Goal: Information Seeking & Learning: Learn about a topic

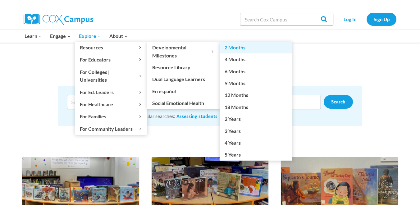
click at [243, 47] on link "2 Months" at bounding box center [255, 48] width 72 height 12
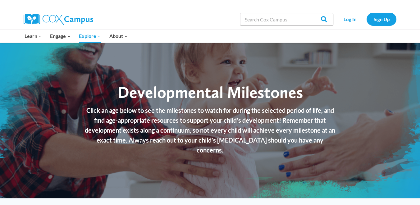
checkbox input "true"
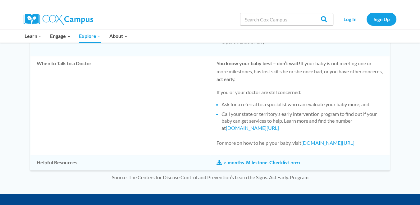
scroll to position [570, 0]
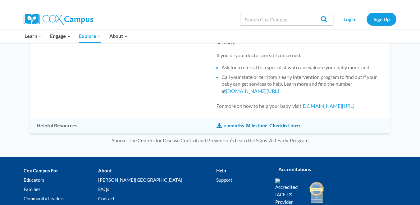
click at [265, 124] on link "2-months-Milestone-Checklist-2021" at bounding box center [258, 125] width 84 height 7
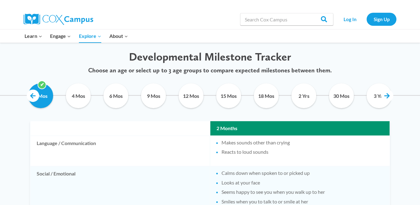
scroll to position [316, 0]
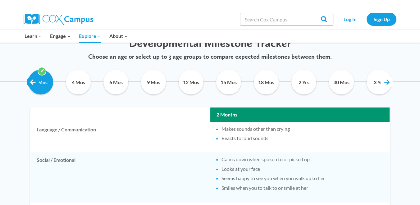
click at [34, 81] on link at bounding box center [33, 82] width 12 height 12
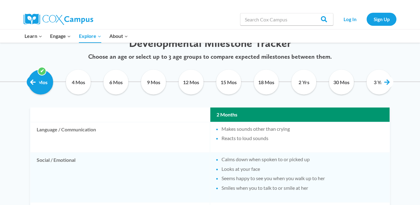
click at [34, 81] on link at bounding box center [33, 82] width 12 height 12
click at [383, 81] on link at bounding box center [387, 82] width 12 height 12
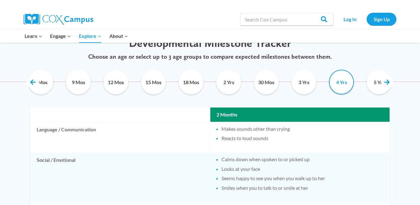
click at [345, 79] on input "4 Yrs" at bounding box center [341, 82] width 28 height 25
checkbox input "true"
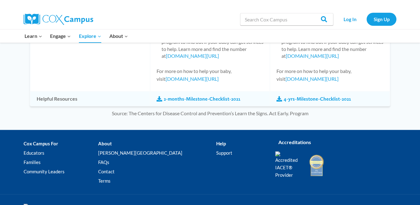
scroll to position [762, 0]
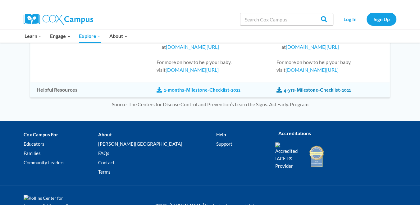
click at [288, 90] on link "4-yrs-Milestone-Checklist-2021" at bounding box center [313, 90] width 74 height 7
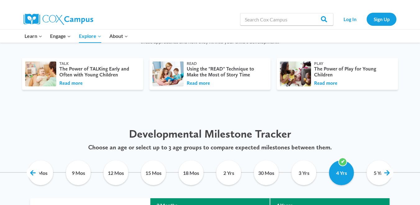
scroll to position [239, 0]
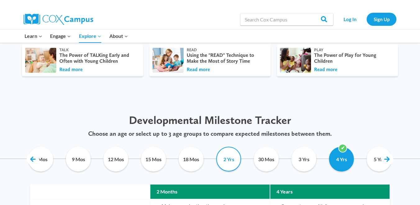
click at [235, 160] on input "2 Yrs" at bounding box center [228, 159] width 28 height 25
checkbox input "true"
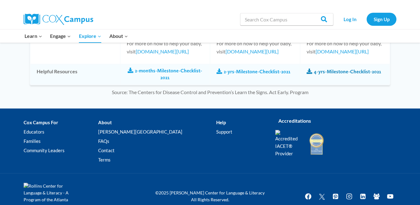
scroll to position [920, 0]
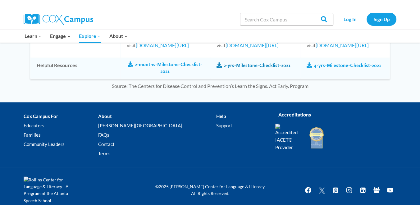
click at [256, 62] on link "2-yrs-Milestone-Checklist-2021" at bounding box center [253, 65] width 74 height 7
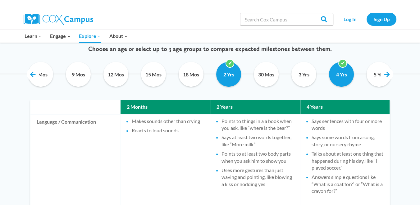
scroll to position [0, 0]
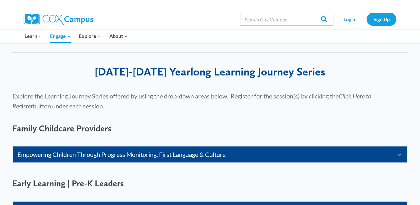
scroll to position [337, 0]
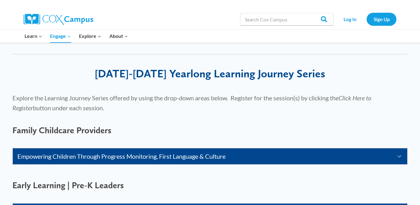
click at [47, 157] on link "Empowering Children Through Progress Monitoring, First Language & Culture" at bounding box center [201, 156] width 369 height 10
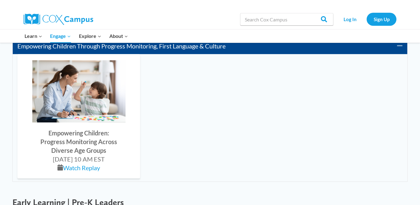
scroll to position [452, 0]
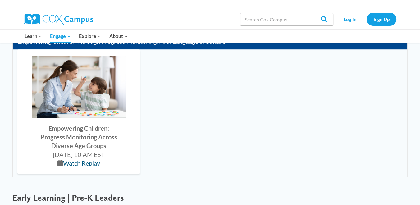
click at [90, 160] on link "Watch Replay" at bounding box center [81, 162] width 37 height 7
